Goal: Information Seeking & Learning: Learn about a topic

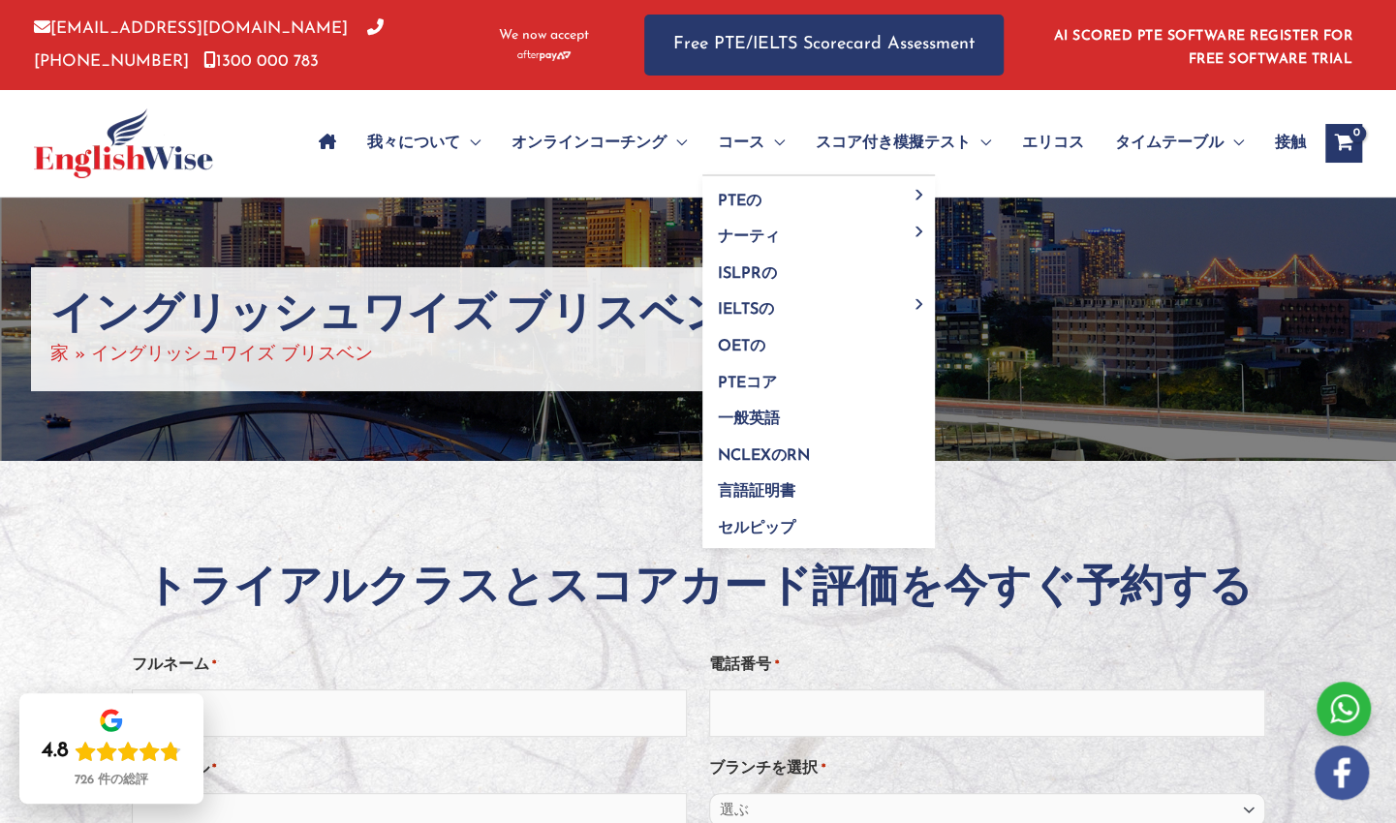
click at [714, 143] on link "コース" at bounding box center [751, 143] width 98 height 68
